Goal: Information Seeking & Learning: Learn about a topic

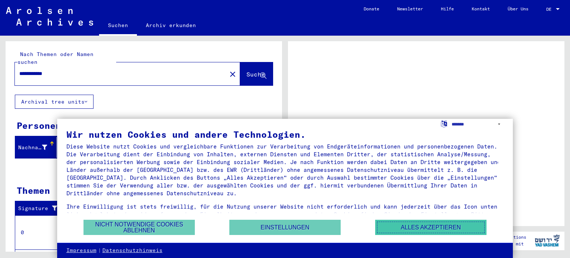
click at [435, 225] on button "Alles akzeptieren" at bounding box center [430, 227] width 111 height 15
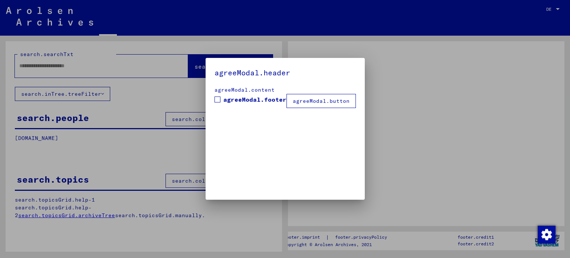
type input "**********"
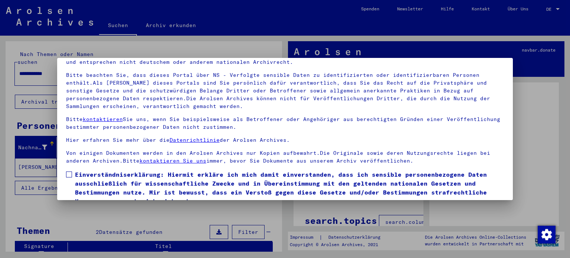
scroll to position [63, 0]
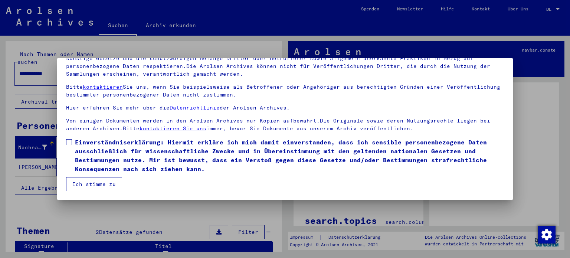
click at [106, 183] on button "Ich stimme zu" at bounding box center [94, 184] width 56 height 14
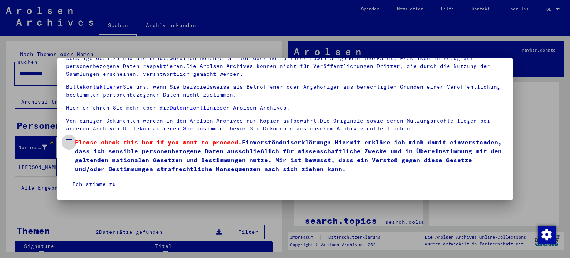
click at [71, 139] on label "Please check this box if you want to proceed. Einverständniserklärung: Hiermit …" at bounding box center [285, 156] width 438 height 36
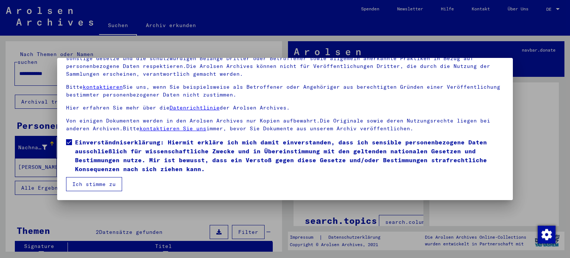
click at [91, 184] on button "Ich stimme zu" at bounding box center [94, 184] width 56 height 14
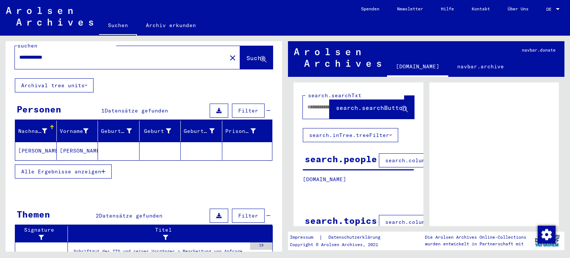
scroll to position [0, 0]
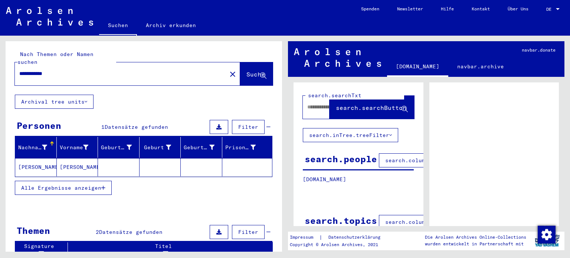
click at [246, 71] on span "Suche" at bounding box center [255, 74] width 19 height 7
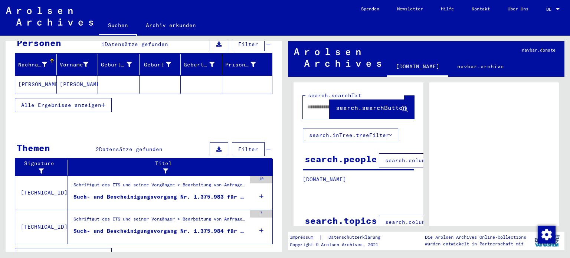
scroll to position [87, 0]
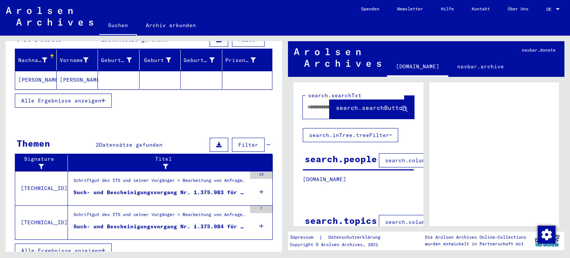
click at [229, 189] on div "Such- und Bescheinigungsvorgang Nr. 1.375.983 für [PERSON_NAME] geboren [DEMOGR…" at bounding box center [159, 193] width 173 height 8
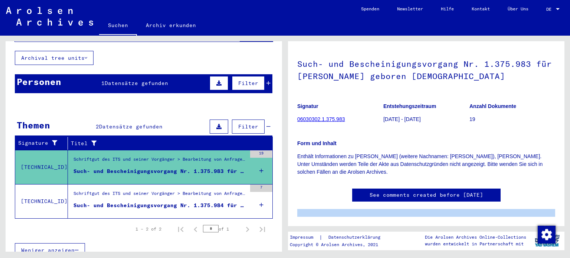
scroll to position [261, 0]
click at [510, 217] on div "6 Schriftgut des ITS und seiner Vorgänger / 6.3 Bearbeitung von Anfragen / 6.3.…" at bounding box center [427, 144] width 285 height 216
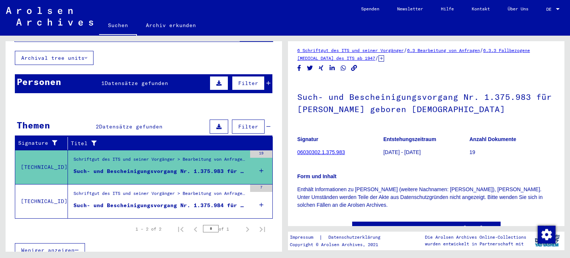
scroll to position [0, 0]
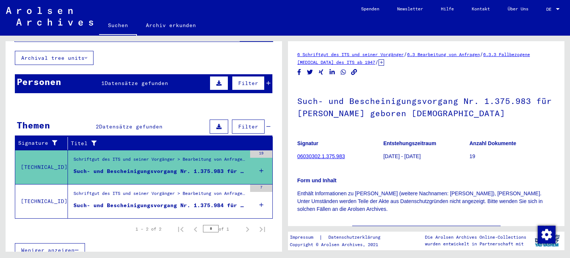
click at [158, 202] on div "Such- und Bescheinigungsvorgang Nr. 1.375.984 für [PERSON_NAME], LESZEK geboren…" at bounding box center [159, 206] width 173 height 8
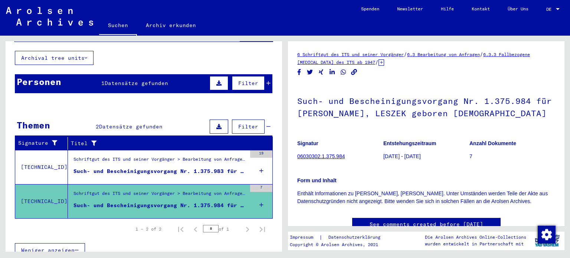
click at [320, 157] on link "06030302.1.375.984" at bounding box center [321, 156] width 48 height 6
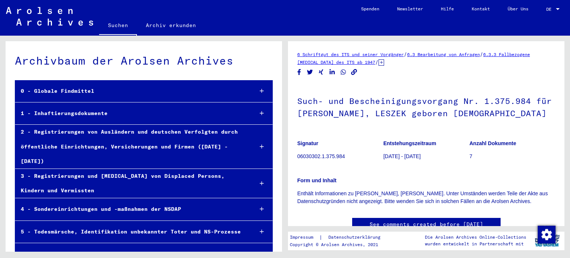
scroll to position [25050, 0]
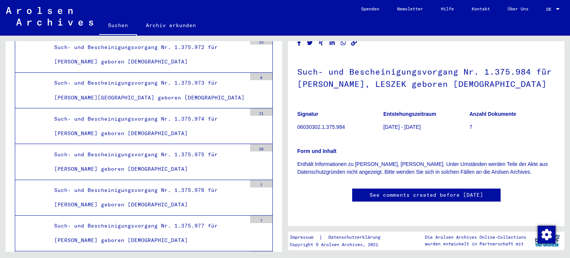
scroll to position [148, 0]
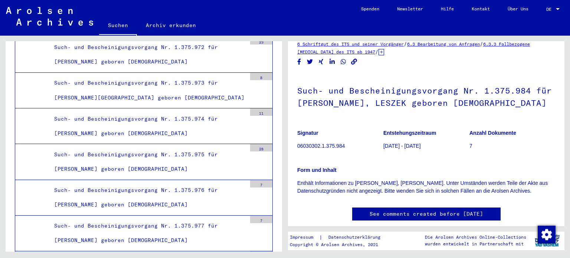
scroll to position [0, 0]
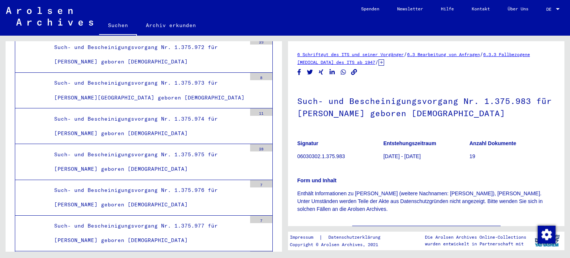
click at [384, 62] on icon at bounding box center [382, 62] width 6 height 6
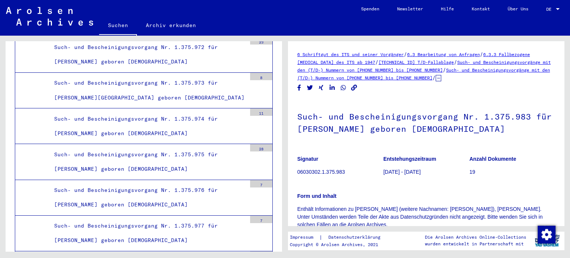
click at [450, 68] on link "Such- und Bescheinigungsvorgänge mit den (T/D-) Nummern von [PHONE_NUMBER] bis …" at bounding box center [424, 65] width 254 height 13
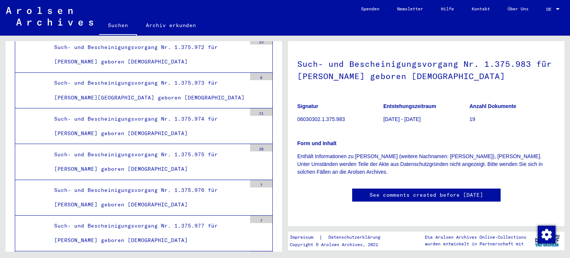
scroll to position [37, 0]
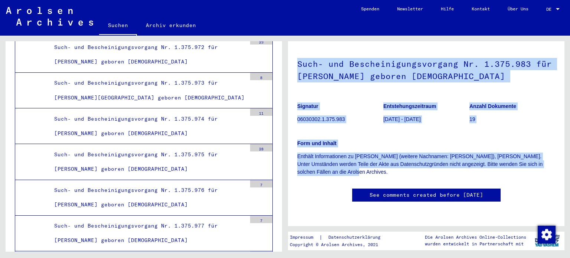
drag, startPoint x: 347, startPoint y: 170, endPoint x: 295, endPoint y: 63, distance: 119.0
click at [293, 61] on yv-its-full-details "6 Schriftgut des ITS und seiner Vorgänger / 6.3 Bearbeitung von Anfragen / 6.3.…" at bounding box center [426, 114] width 277 height 203
copy div "Such- und Bescheinigungsvorgang Nr. 1.375.983 für [PERSON_NAME] geboren [DEMOGR…"
click at [412, 128] on figure "Entstehungszeitraum [DATE] - [DATE]" at bounding box center [426, 113] width 86 height 33
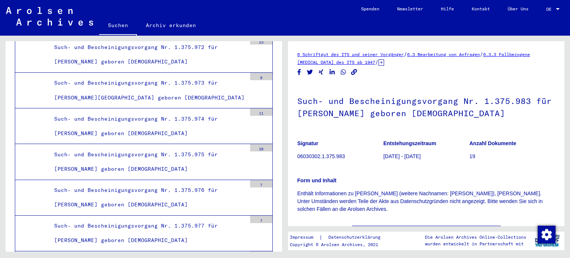
click at [451, 53] on link "6.3 Bearbeitung von Anfragen" at bounding box center [443, 55] width 73 height 6
click at [513, 53] on link "6.3.3 Fallbezogene [MEDICAL_DATA] des ITS ab 1947" at bounding box center [413, 58] width 233 height 13
click at [315, 53] on link "6 Schriftgut des ITS und seiner Vorgänger" at bounding box center [350, 55] width 107 height 6
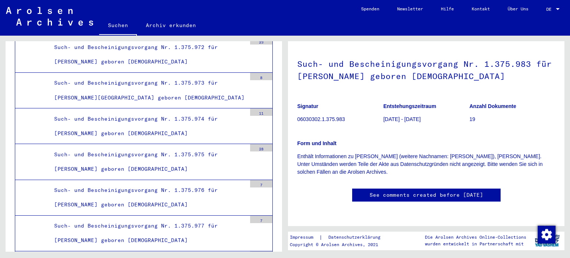
scroll to position [661, 0]
